Goal: Transaction & Acquisition: Purchase product/service

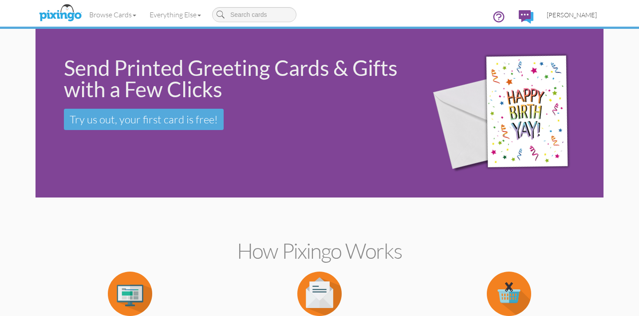
click at [570, 12] on span "[PERSON_NAME]" at bounding box center [572, 15] width 50 height 8
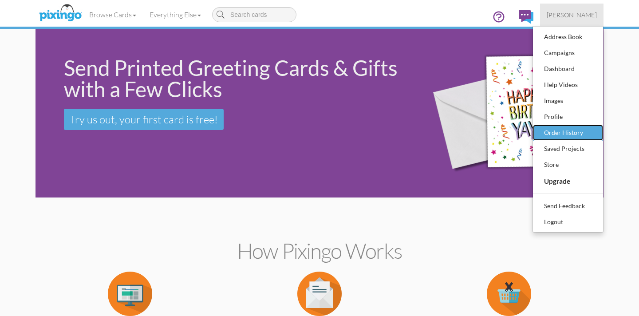
click at [558, 135] on div "Order History" at bounding box center [568, 132] width 52 height 13
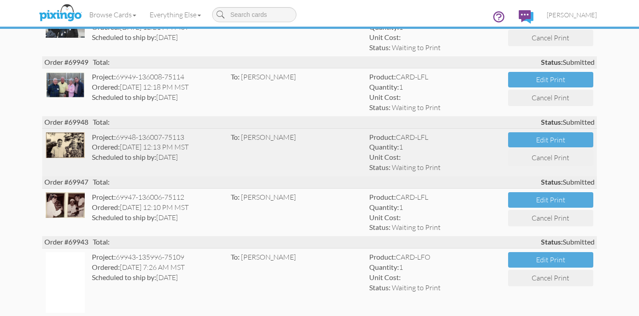
scroll to position [123, 0]
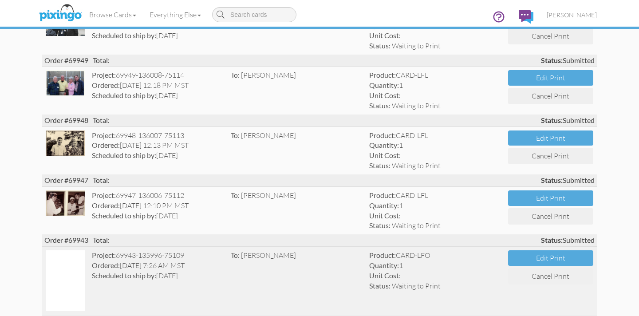
click at [75, 267] on img at bounding box center [65, 280] width 39 height 61
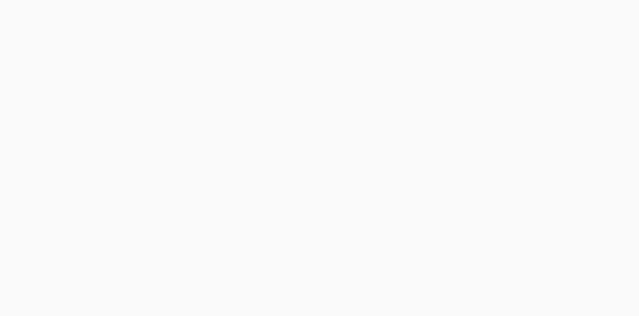
click at [75, 267] on body at bounding box center [319, 158] width 639 height 316
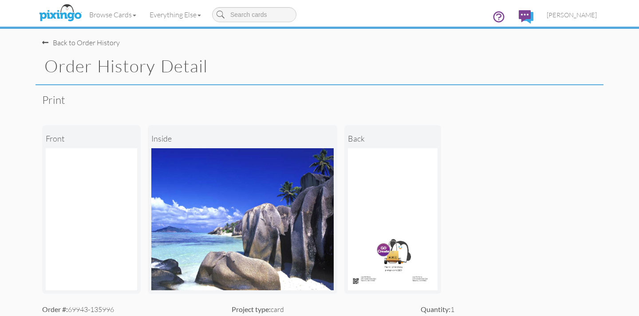
click at [45, 44] on span at bounding box center [45, 42] width 6 height 7
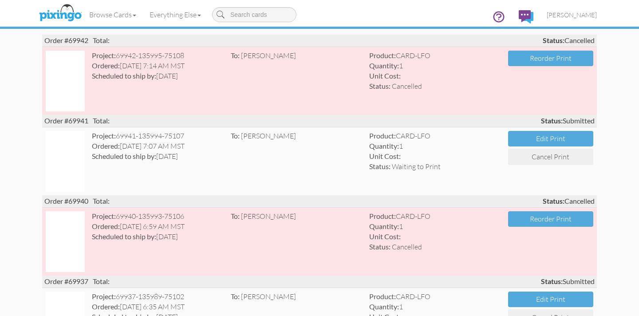
scroll to position [409, 0]
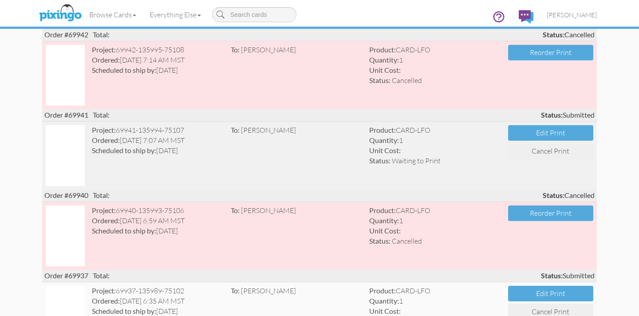
click at [141, 151] on strong "Scheduled to ship by:" at bounding box center [124, 150] width 64 height 8
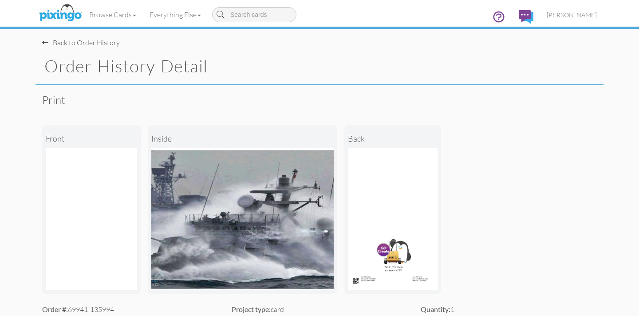
click at [44, 42] on span at bounding box center [45, 42] width 6 height 7
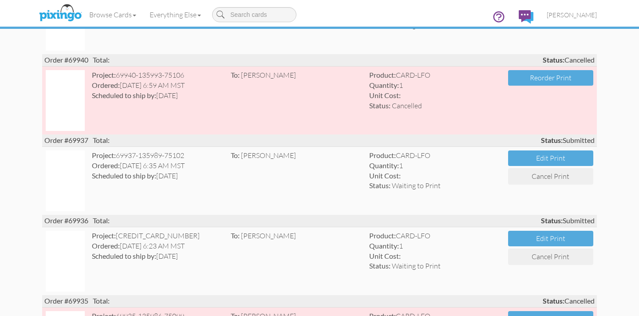
scroll to position [541, 0]
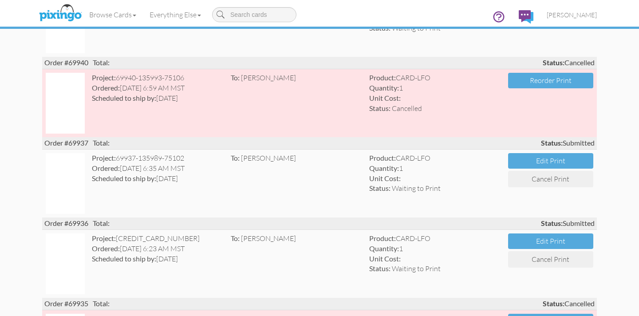
click at [140, 187] on td "Project: 69937-135989-75102 Ordered: 21 Sep 6:35 AM MST Scheduled to ship by: 0…" at bounding box center [157, 183] width 139 height 68
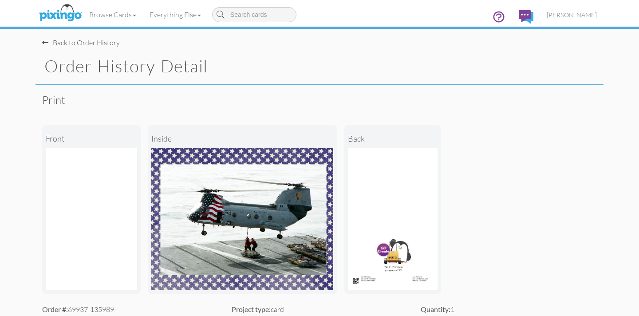
click at [44, 42] on span at bounding box center [45, 42] width 6 height 7
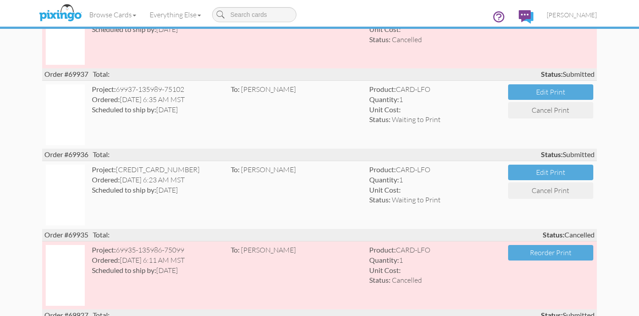
scroll to position [612, 0]
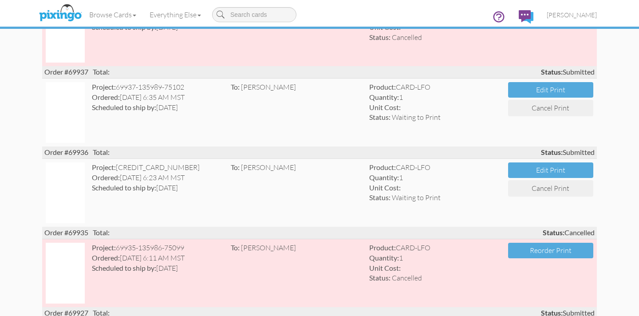
click at [81, 182] on img at bounding box center [65, 193] width 39 height 61
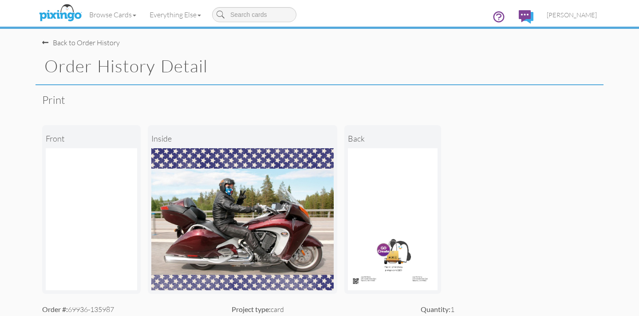
click at [46, 43] on span at bounding box center [45, 42] width 6 height 7
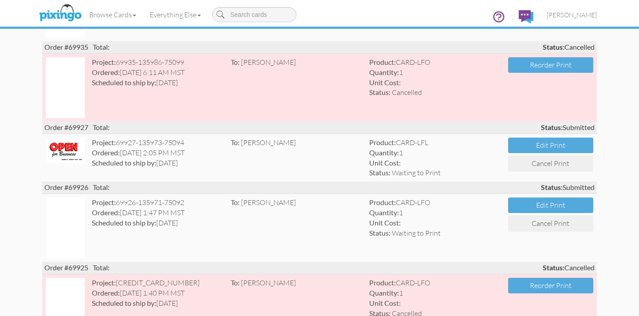
scroll to position [800, 0]
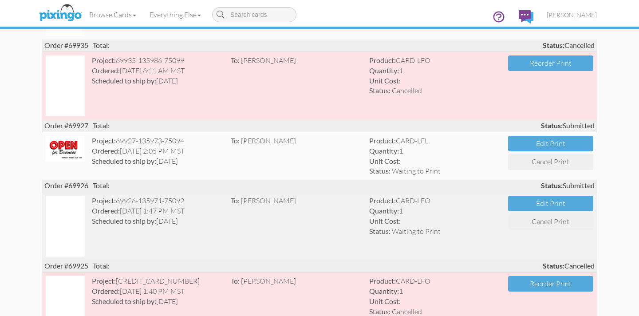
click at [192, 214] on div "Ordered: 20 Sep 1:47 PM MST" at bounding box center [158, 211] width 132 height 10
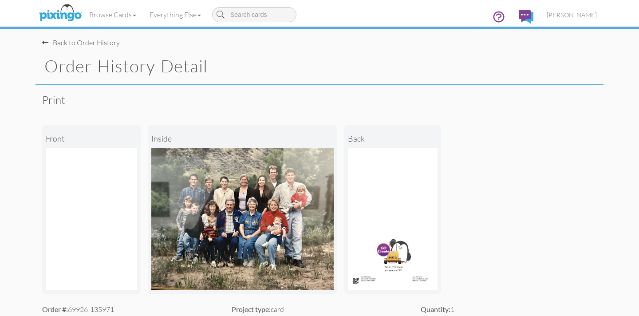
click at [47, 41] on span at bounding box center [45, 42] width 6 height 7
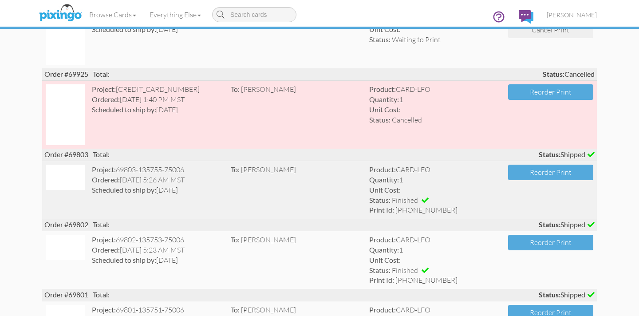
scroll to position [990, 0]
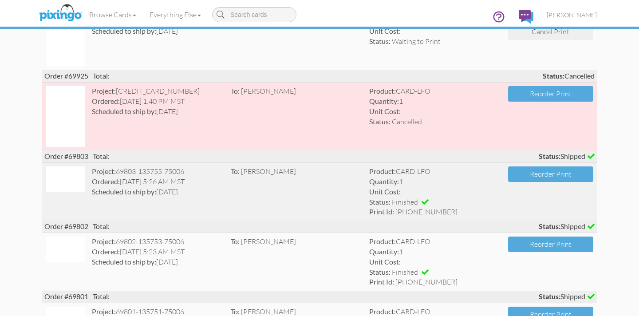
click at [133, 199] on td "Project: 69803-135755-75006 Ordered: 14 Sep 5:26 AM MST Scheduled to ship by: 0…" at bounding box center [157, 192] width 139 height 58
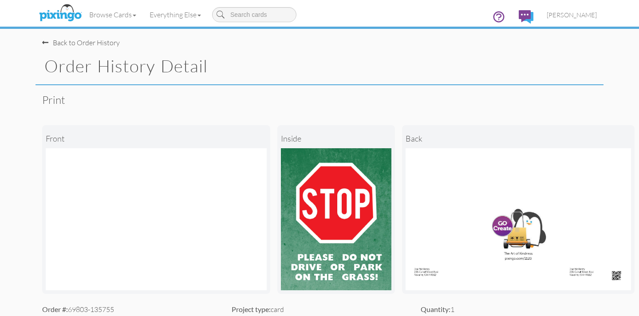
click at [47, 41] on span at bounding box center [45, 42] width 6 height 7
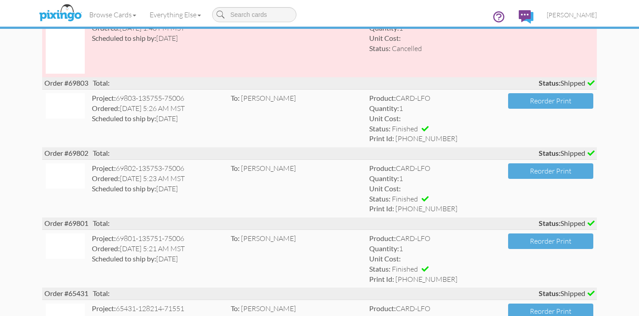
scroll to position [1064, 0]
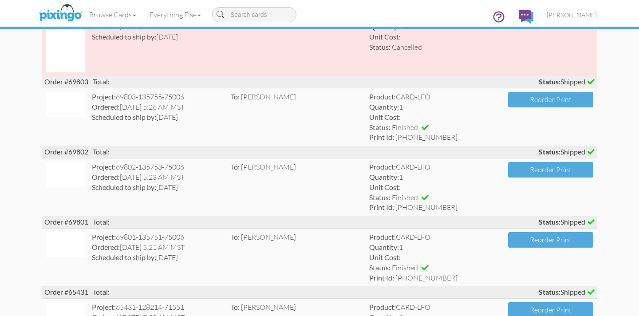
click at [176, 182] on div "Ordered: 14 Sep 5:23 AM MST" at bounding box center [158, 177] width 132 height 10
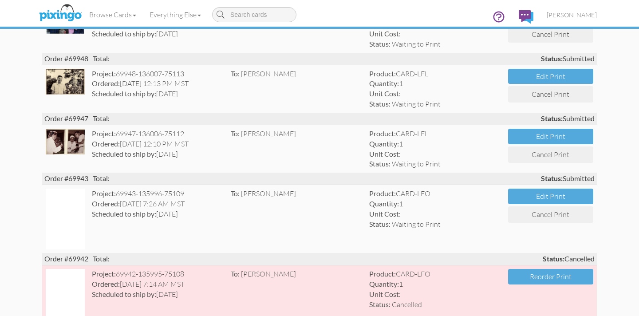
scroll to position [185, 0]
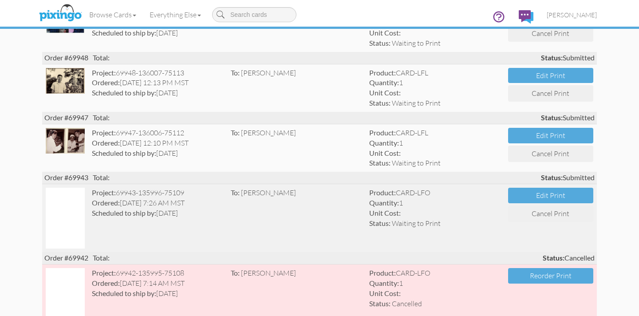
click at [79, 212] on img at bounding box center [65, 218] width 39 height 61
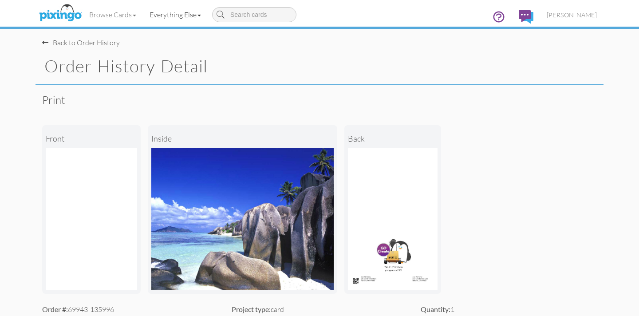
click at [163, 16] on link "Everything Else" at bounding box center [175, 15] width 65 height 22
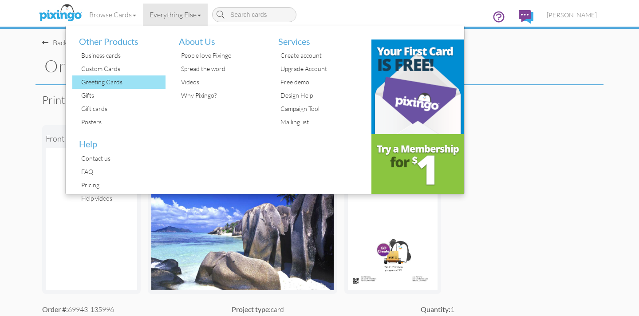
click at [103, 85] on div "Greeting Cards" at bounding box center [122, 81] width 87 height 13
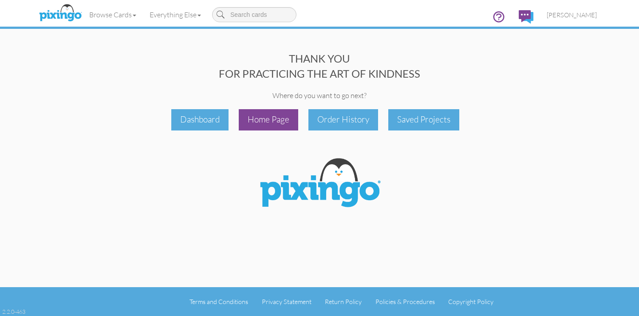
click at [266, 123] on div "Home Page" at bounding box center [269, 119] width 60 height 21
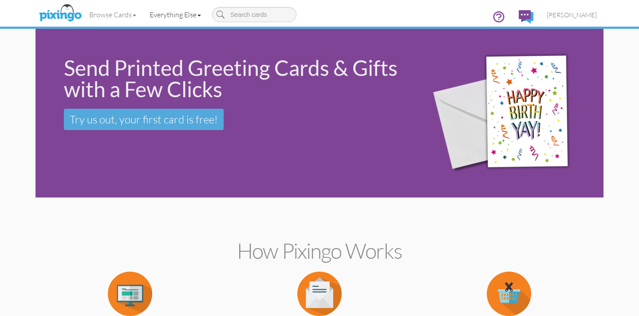
click at [171, 14] on link "Everything Else" at bounding box center [175, 15] width 65 height 22
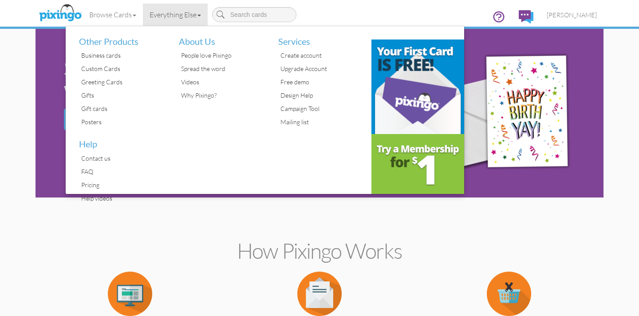
click at [108, 86] on div "Greeting Cards" at bounding box center [122, 81] width 87 height 13
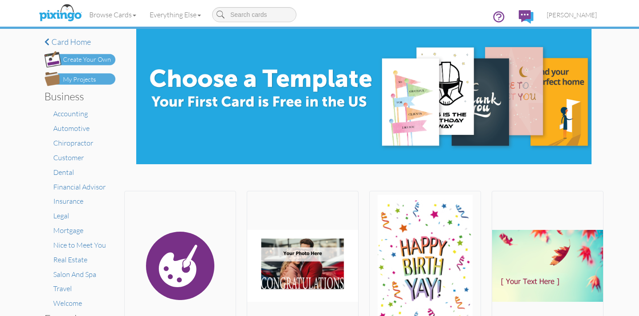
click at [93, 59] on div "Create Your Own" at bounding box center [87, 59] width 48 height 9
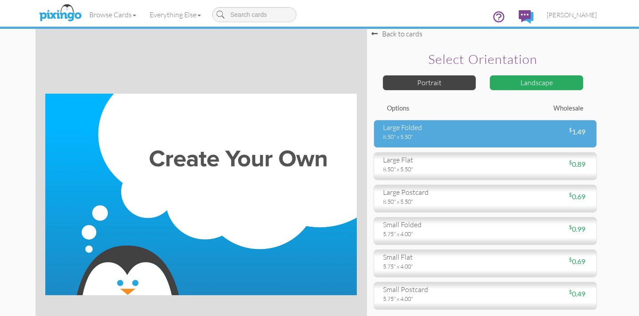
click at [416, 133] on div "8.50" x 5.50"" at bounding box center [431, 137] width 96 height 8
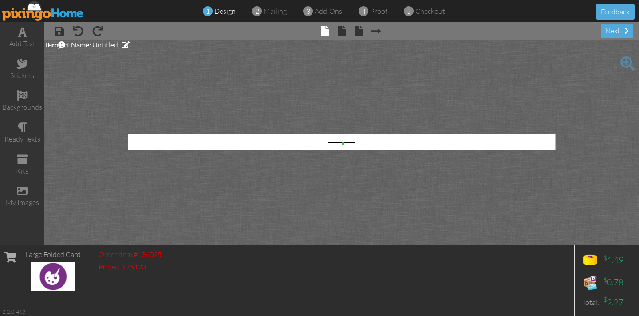
click at [49, 12] on img at bounding box center [43, 11] width 82 height 20
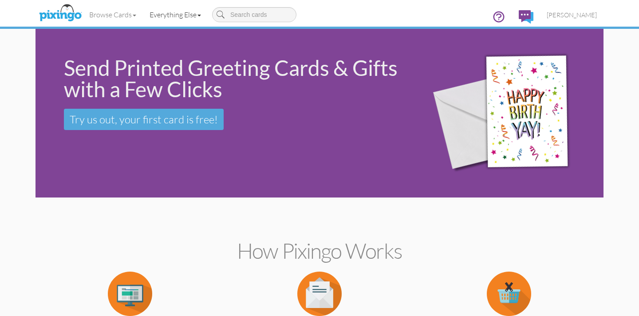
click at [159, 16] on link "Everything Else" at bounding box center [175, 15] width 65 height 22
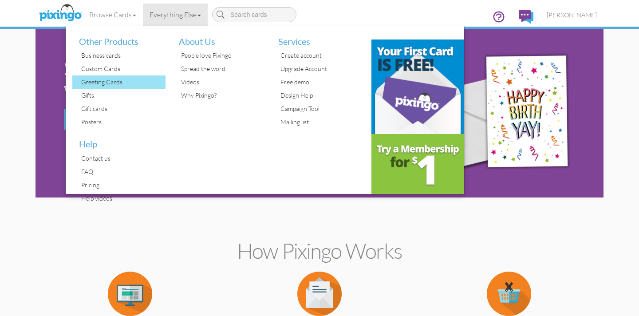
click at [110, 79] on div "Greeting Cards" at bounding box center [122, 81] width 87 height 13
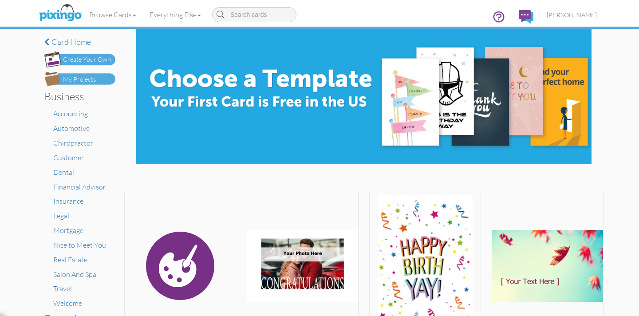
click at [95, 57] on div "Create Your Own" at bounding box center [87, 59] width 48 height 9
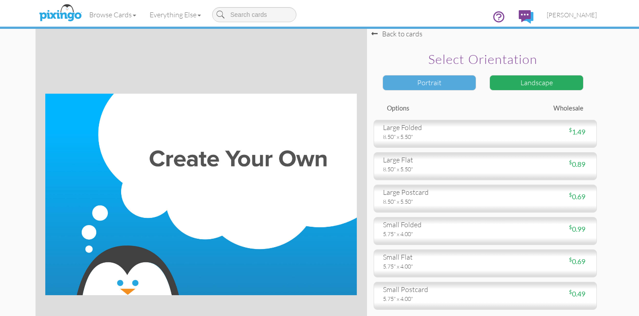
click at [440, 85] on div "Portrait" at bounding box center [430, 83] width 94 height 16
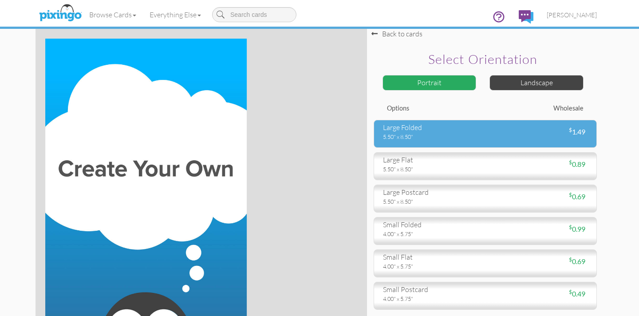
click at [444, 129] on div "large folded" at bounding box center [431, 128] width 96 height 10
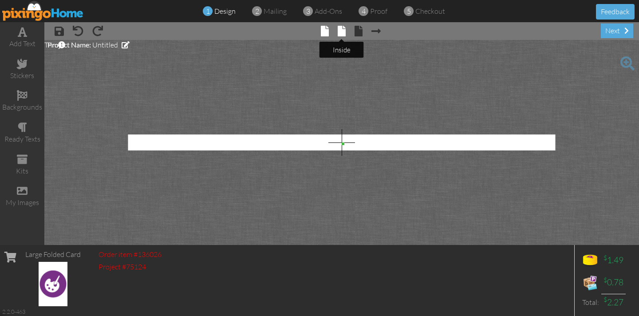
click at [338, 34] on span at bounding box center [342, 31] width 8 height 11
click at [342, 34] on span at bounding box center [342, 31] width 8 height 11
click at [23, 95] on span at bounding box center [22, 95] width 11 height 11
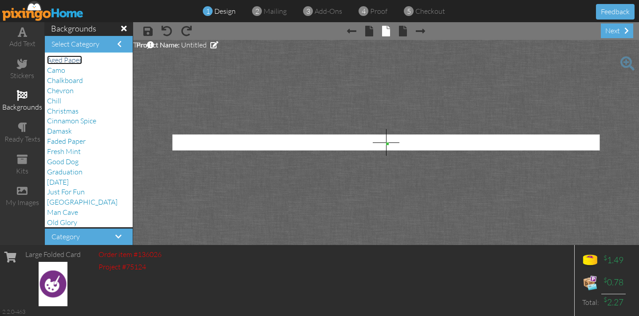
click at [74, 59] on span "Aged Paper" at bounding box center [64, 60] width 35 height 9
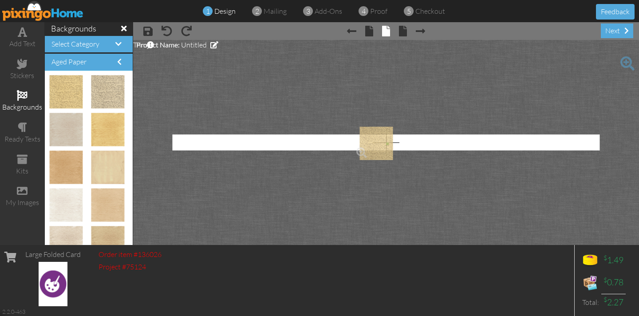
drag, startPoint x: 70, startPoint y: 87, endPoint x: 375, endPoint y: 139, distance: 309.3
click at [23, 192] on span at bounding box center [22, 191] width 11 height 11
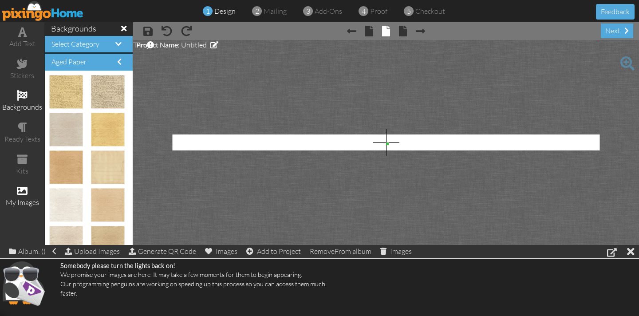
click at [23, 192] on span at bounding box center [22, 191] width 11 height 11
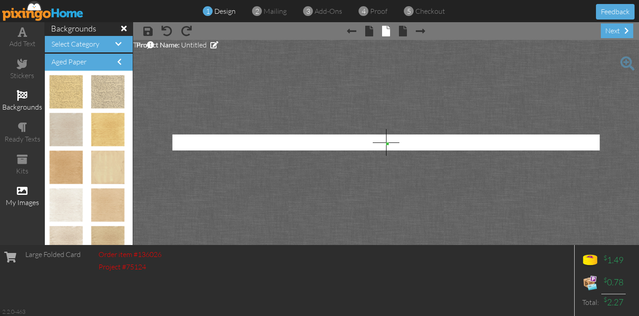
click at [24, 190] on span at bounding box center [22, 191] width 11 height 11
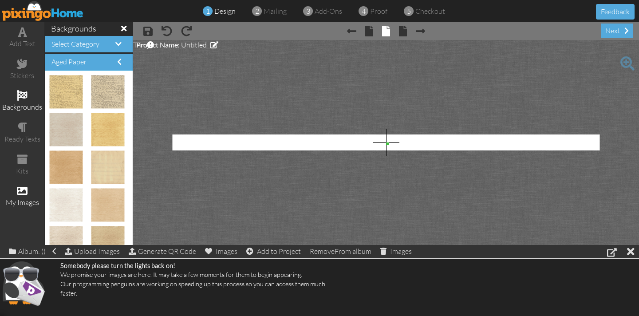
click at [24, 190] on span at bounding box center [22, 191] width 11 height 11
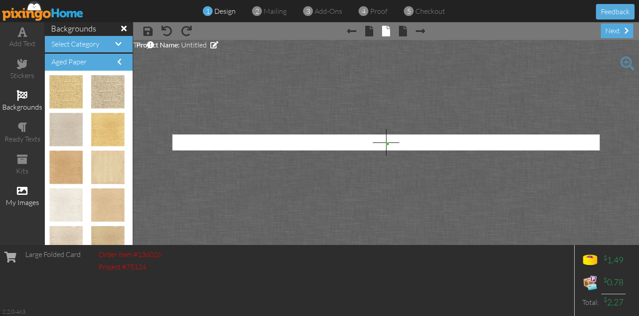
click at [24, 190] on span at bounding box center [22, 191] width 11 height 11
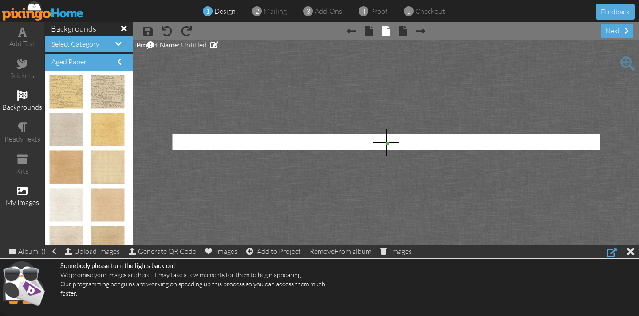
click at [611, 253] on div at bounding box center [612, 252] width 10 height 11
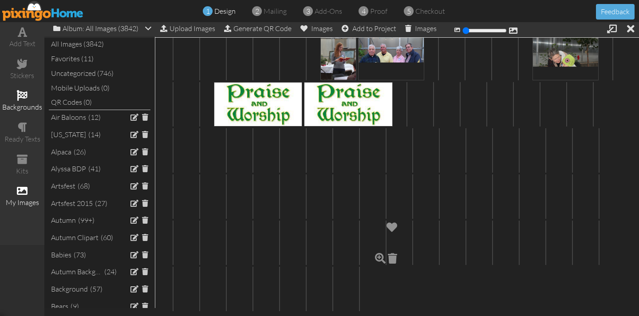
scroll to position [536, 0]
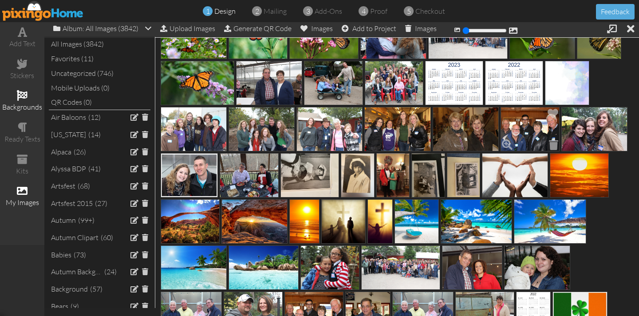
click at [510, 135] on img at bounding box center [530, 129] width 59 height 44
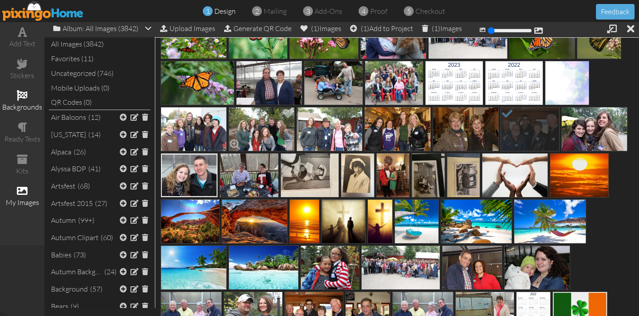
click at [274, 130] on img at bounding box center [262, 129] width 66 height 44
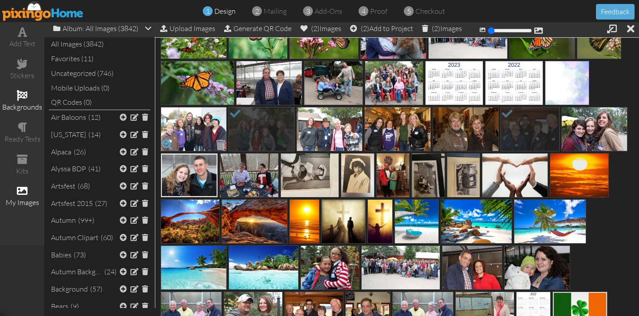
click at [166, 143] on span at bounding box center [167, 144] width 15 height 15
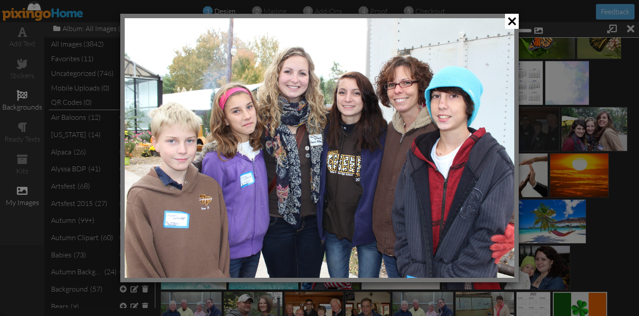
click at [511, 24] on span at bounding box center [512, 21] width 14 height 15
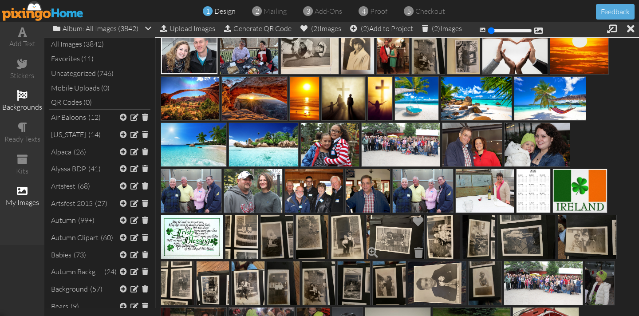
scroll to position [663, 0]
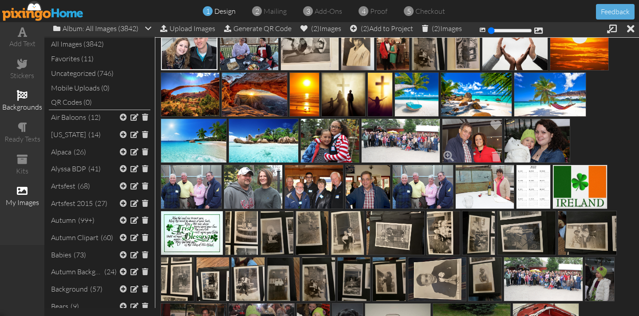
click at [468, 141] on img at bounding box center [472, 141] width 60 height 44
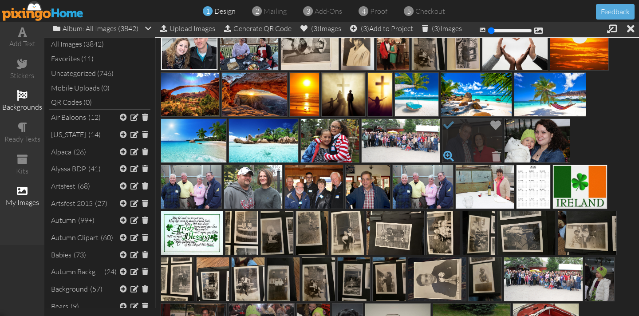
click at [448, 153] on span at bounding box center [448, 156] width 15 height 15
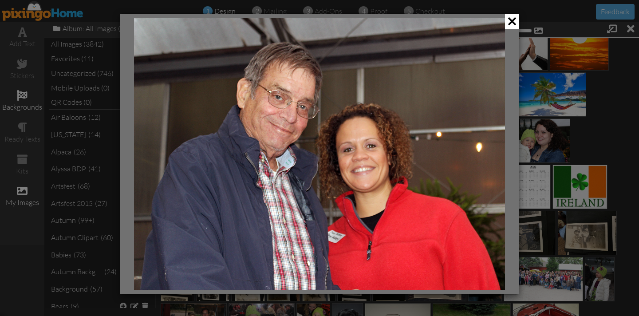
click at [515, 22] on span at bounding box center [512, 21] width 14 height 15
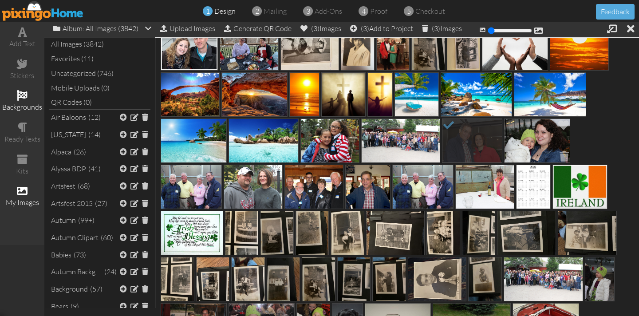
click at [532, 134] on img at bounding box center [537, 141] width 66 height 44
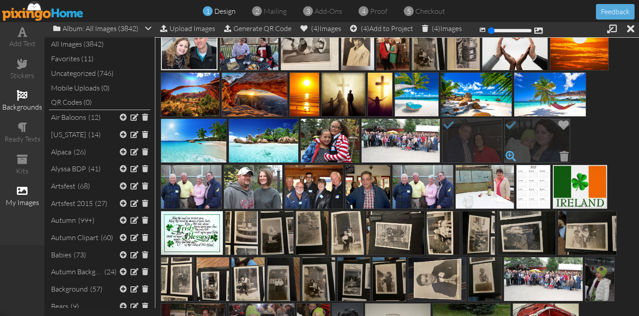
click at [506, 155] on span at bounding box center [511, 156] width 15 height 15
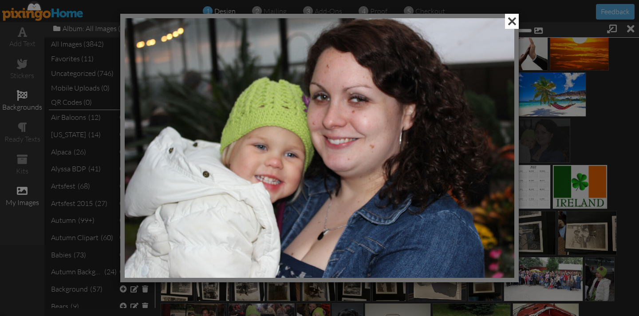
click at [512, 19] on span at bounding box center [512, 21] width 14 height 15
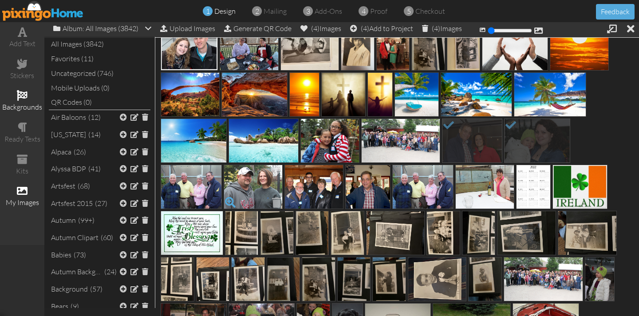
click at [230, 201] on span at bounding box center [230, 202] width 15 height 15
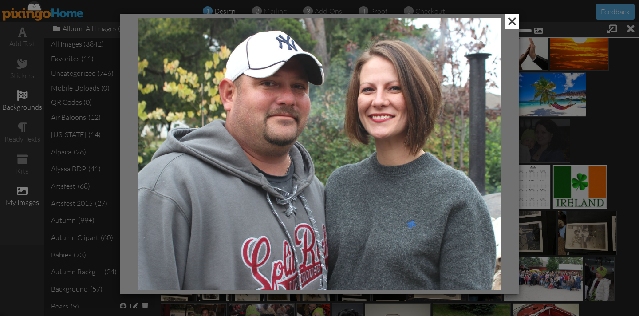
click at [514, 21] on span at bounding box center [512, 21] width 14 height 15
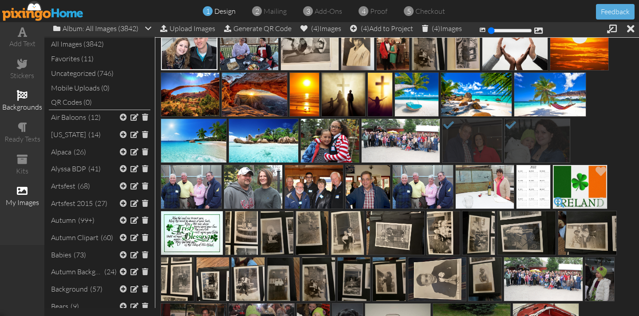
click at [558, 200] on span at bounding box center [559, 202] width 15 height 15
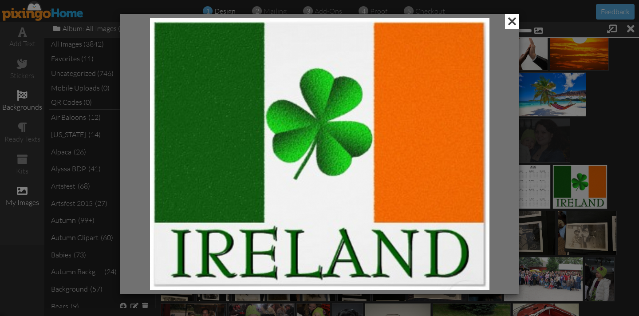
click at [513, 23] on span at bounding box center [512, 21] width 14 height 15
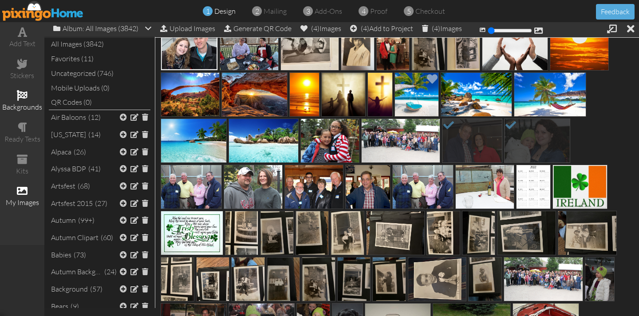
click at [414, 105] on img at bounding box center [417, 94] width 44 height 44
click at [401, 108] on span at bounding box center [401, 110] width 15 height 15
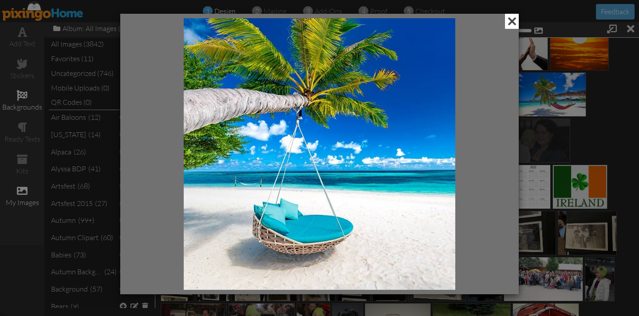
click at [513, 22] on span at bounding box center [512, 21] width 14 height 15
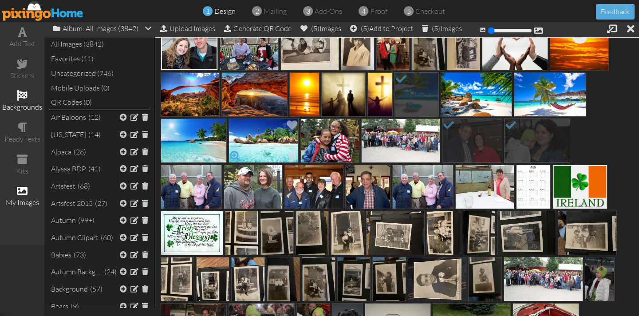
click at [234, 155] on span at bounding box center [235, 156] width 15 height 15
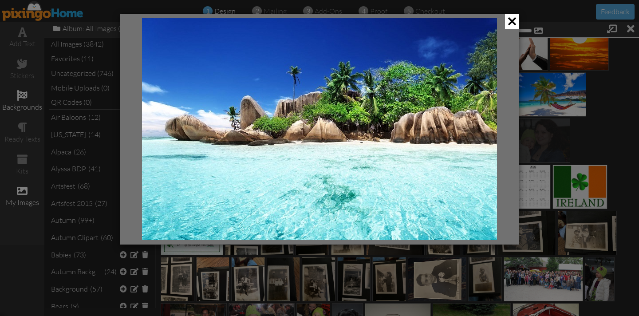
click at [344, 116] on img at bounding box center [319, 129] width 355 height 222
click at [512, 24] on span at bounding box center [512, 21] width 14 height 15
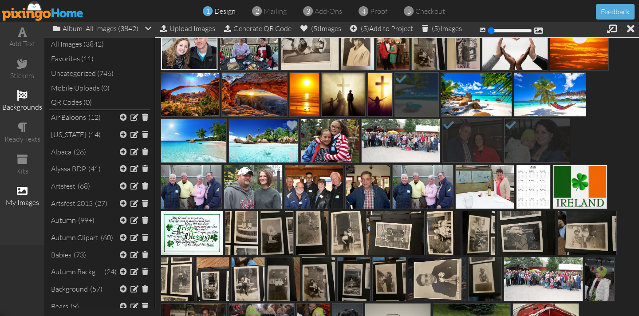
click at [255, 146] on img at bounding box center [264, 141] width 71 height 44
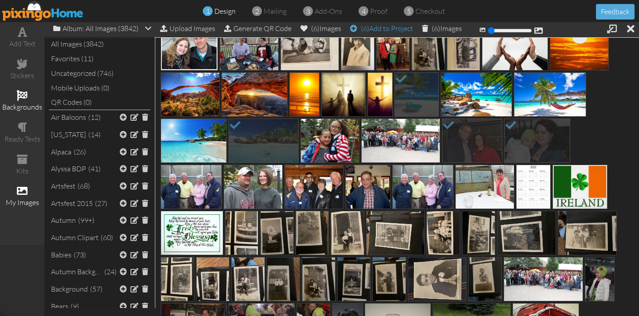
click at [397, 29] on div "(6) Add to Project" at bounding box center [381, 28] width 63 height 12
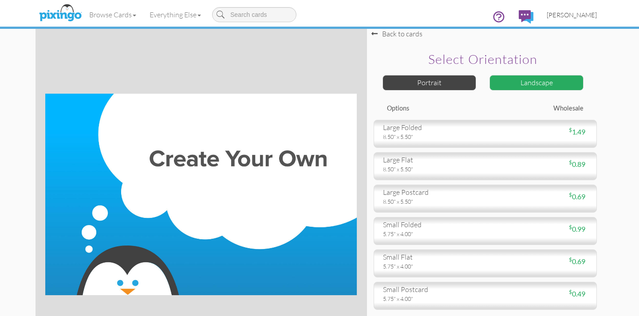
click at [574, 13] on span "[PERSON_NAME]" at bounding box center [572, 15] width 50 height 8
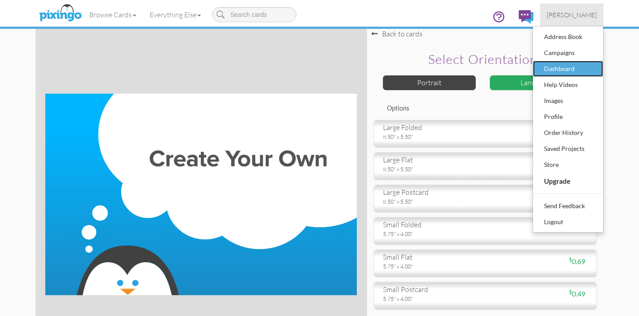
click at [563, 68] on div "Dashboard" at bounding box center [568, 68] width 52 height 13
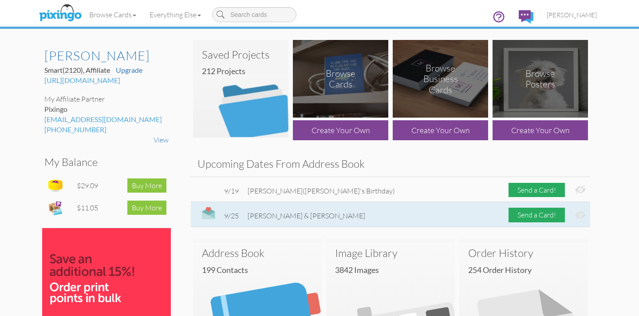
scroll to position [5, 0]
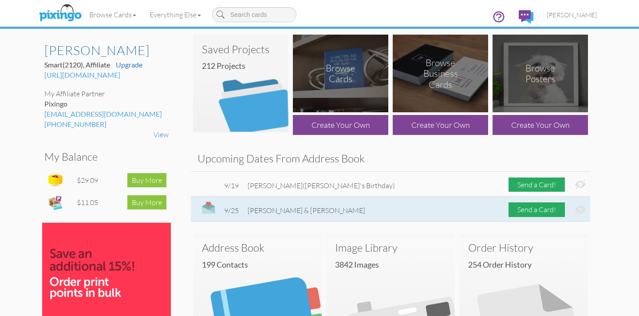
click at [211, 212] on img at bounding box center [208, 208] width 13 height 15
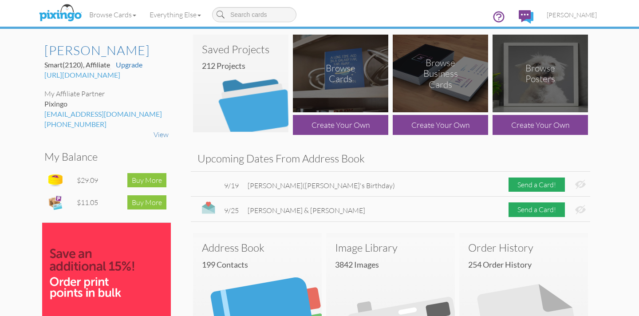
click at [366, 83] on img at bounding box center [340, 74] width 95 height 78
